Goal: Navigation & Orientation: Find specific page/section

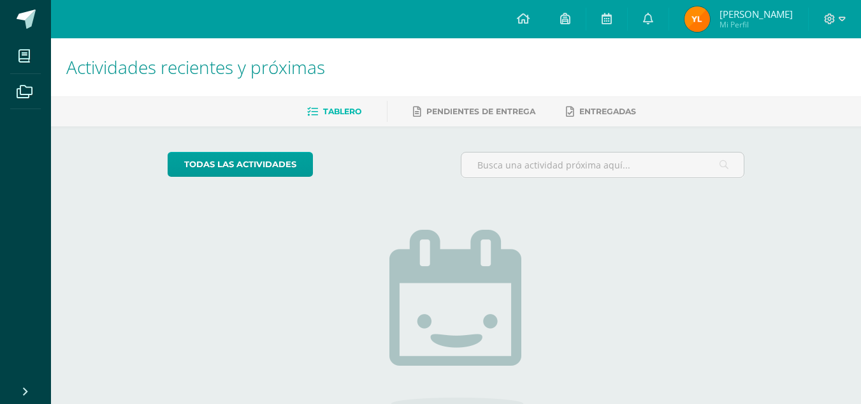
click at [765, 15] on span "[PERSON_NAME]" at bounding box center [756, 14] width 73 height 13
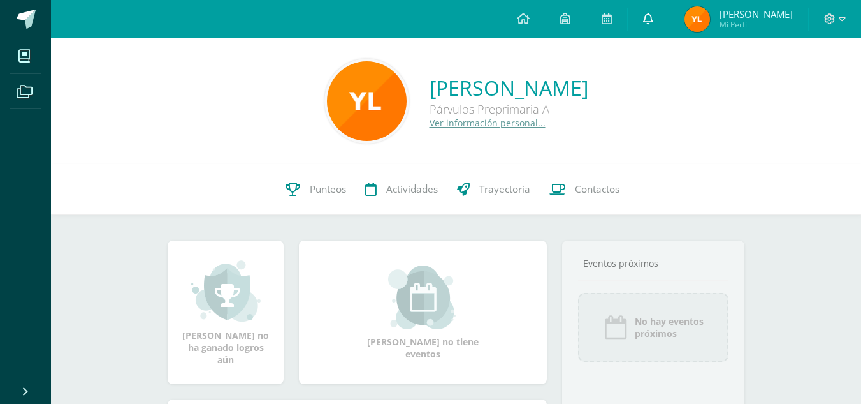
click at [653, 23] on icon at bounding box center [648, 18] width 10 height 11
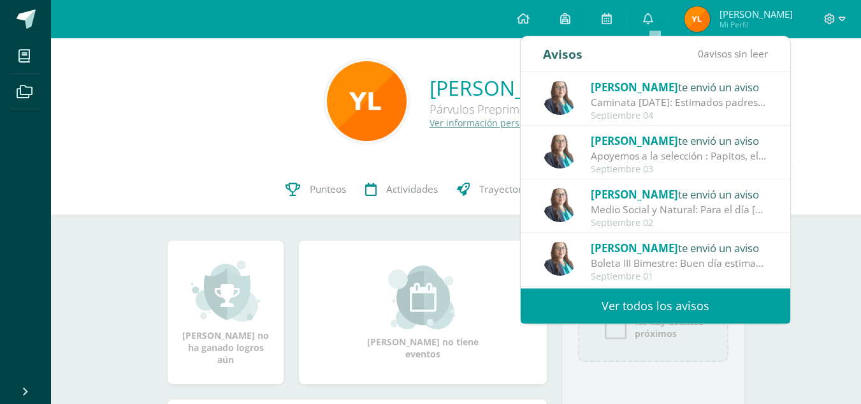
click at [837, 68] on div "[PERSON_NAME] Párvulos Preprimaria A Ver información personal..." at bounding box center [456, 101] width 790 height 85
